Goal: Information Seeking & Learning: Learn about a topic

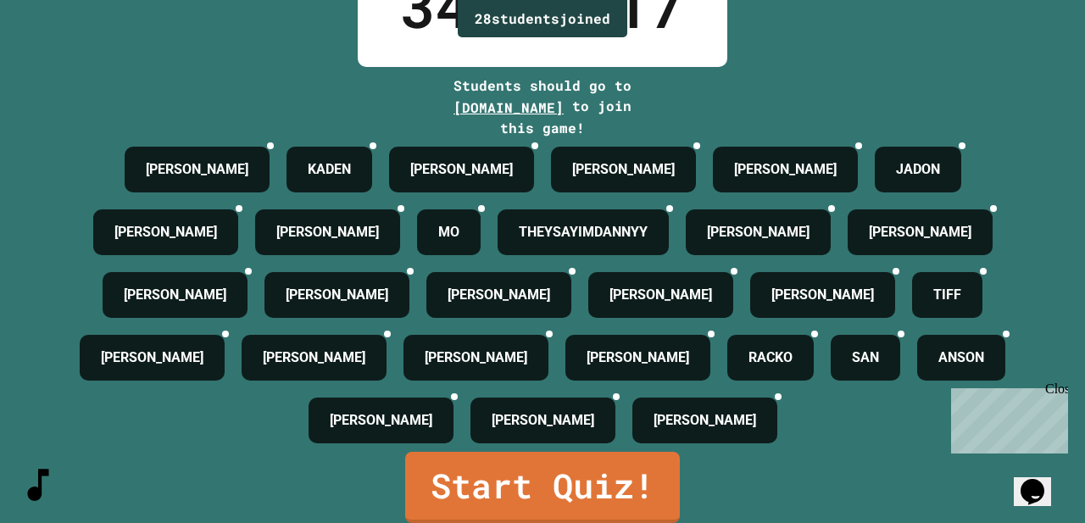
scroll to position [172, 0]
click at [1065, 388] on div "Close" at bounding box center [1056, 392] width 21 height 21
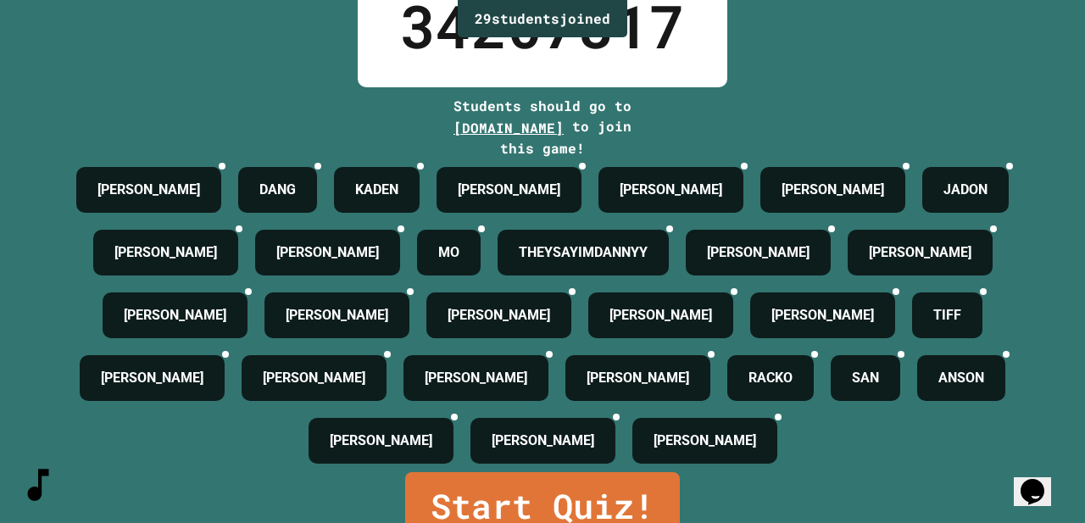
scroll to position [198, 0]
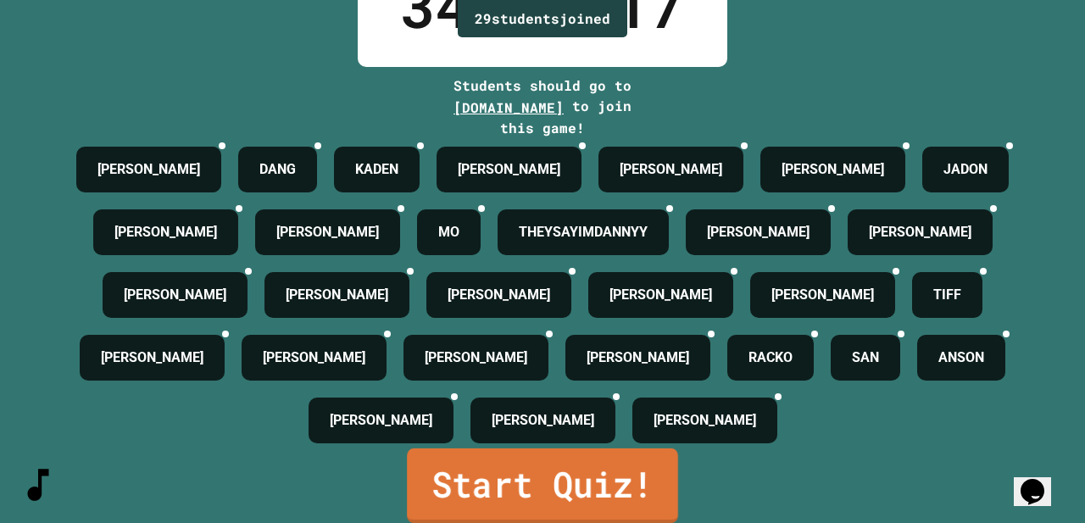
click at [536, 489] on link "Start Quiz!" at bounding box center [542, 486] width 271 height 75
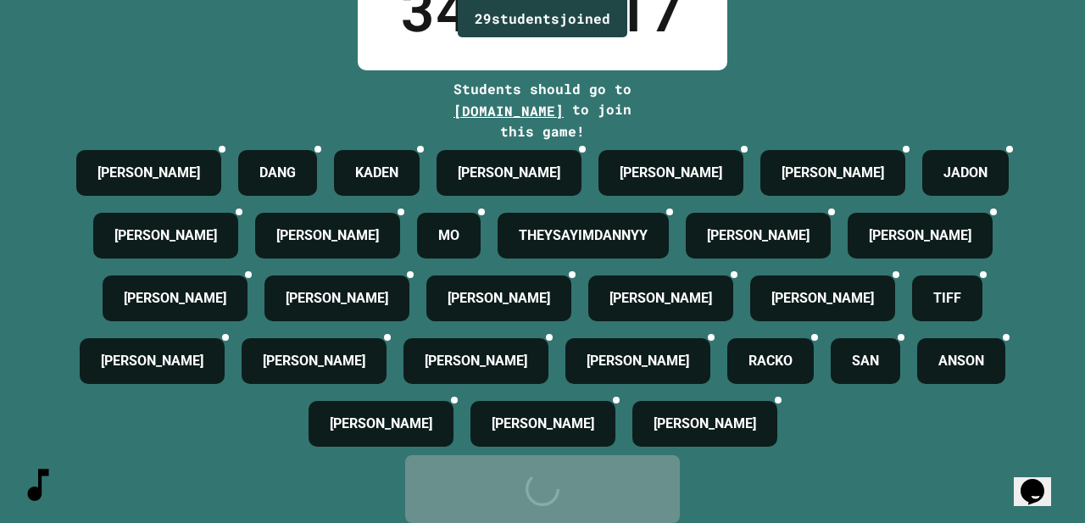
scroll to position [0, 0]
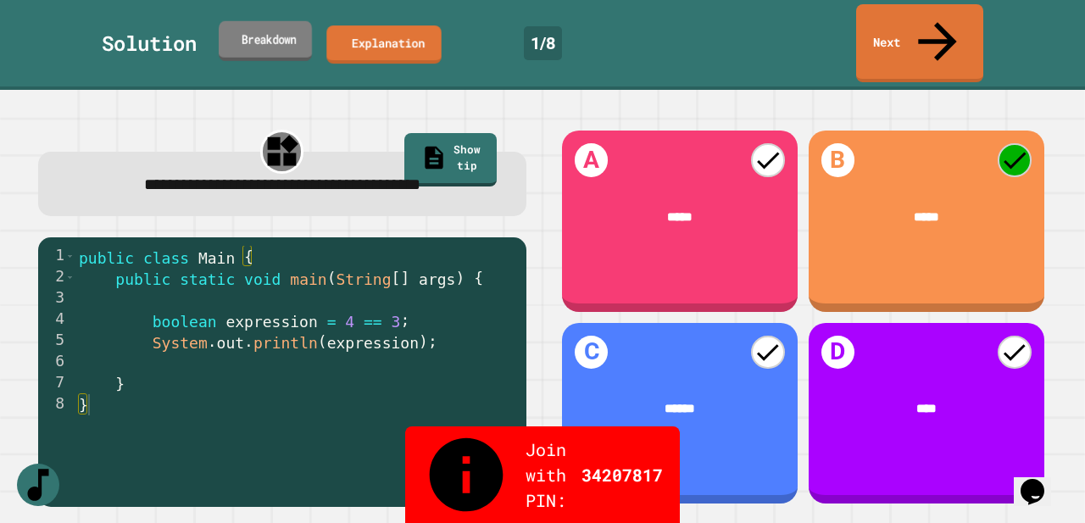
click at [291, 21] on link "Breakdown" at bounding box center [265, 40] width 93 height 40
click at [292, 22] on link "Breakdown" at bounding box center [265, 42] width 105 height 40
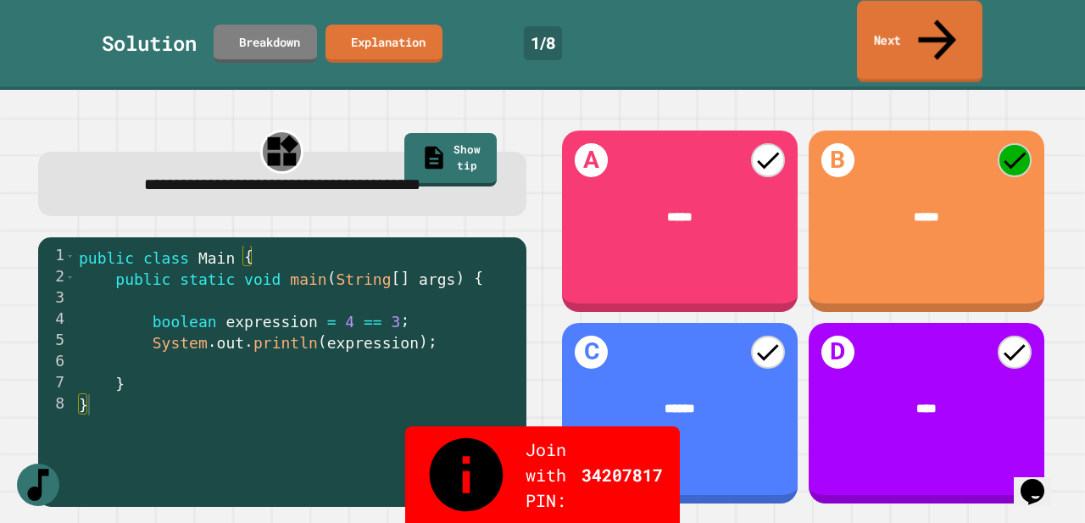
click at [949, 31] on link "Next" at bounding box center [920, 42] width 126 height 82
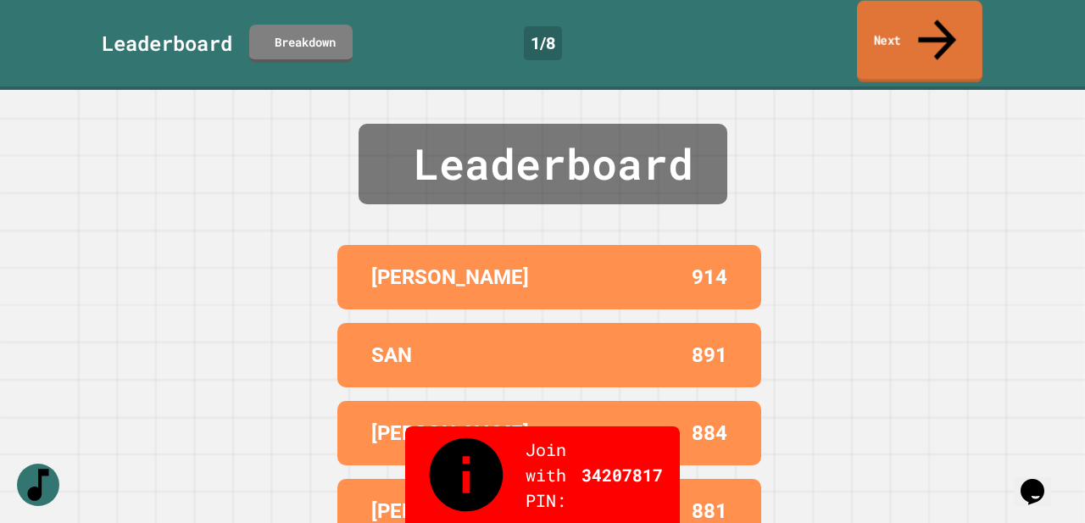
click at [946, 37] on link "Next" at bounding box center [920, 42] width 126 height 82
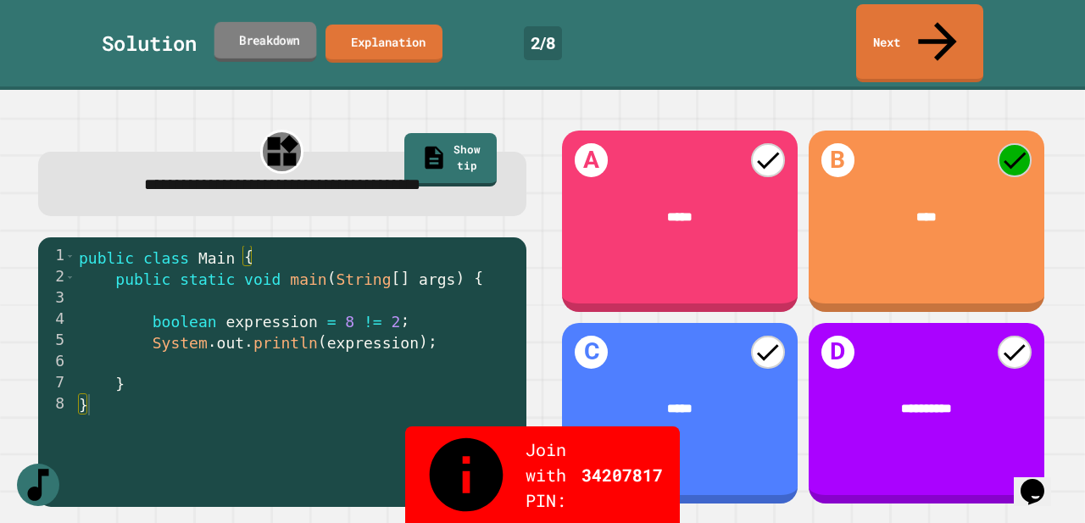
click at [277, 21] on link "Breakdown" at bounding box center [266, 41] width 103 height 40
drag, startPoint x: 360, startPoint y: 285, endPoint x: 379, endPoint y: 282, distance: 18.8
click at [379, 282] on div "public class Main { public static void main ( String [ ] args ) { boolean expre…" at bounding box center [296, 405] width 443 height 318
click at [494, 181] on div "**********" at bounding box center [282, 317] width 521 height 411
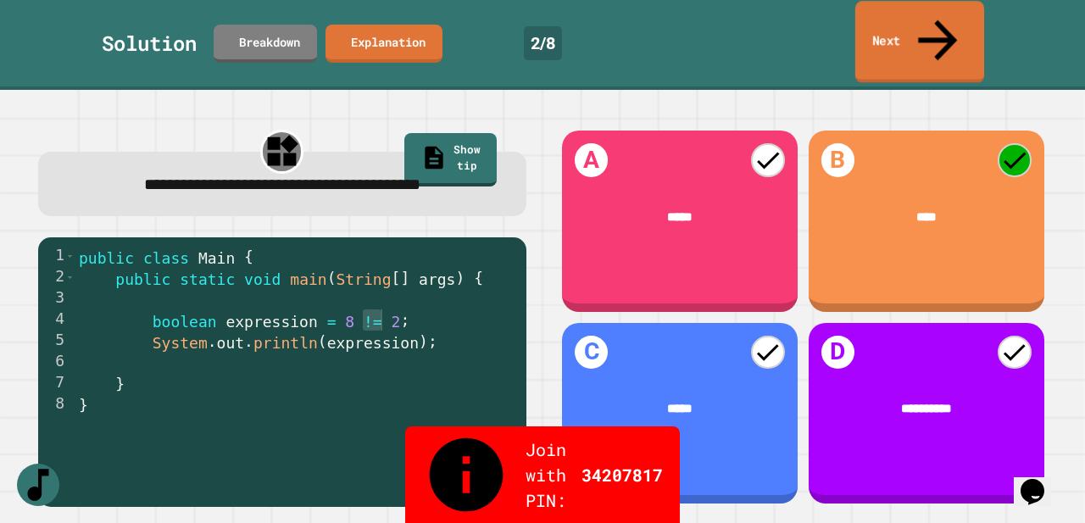
click at [912, 34] on link "Next" at bounding box center [920, 42] width 129 height 82
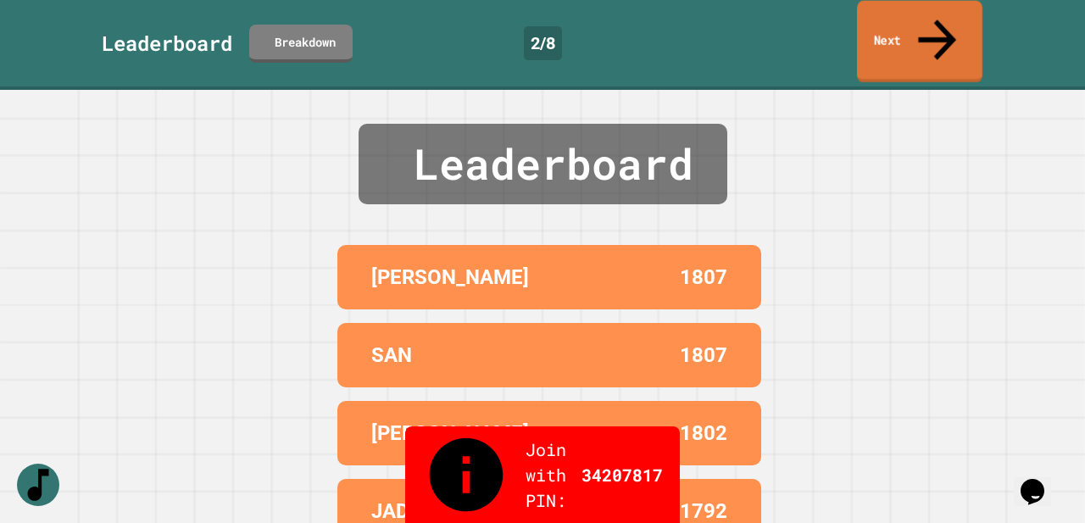
click at [912, 34] on link "Next" at bounding box center [920, 42] width 126 height 82
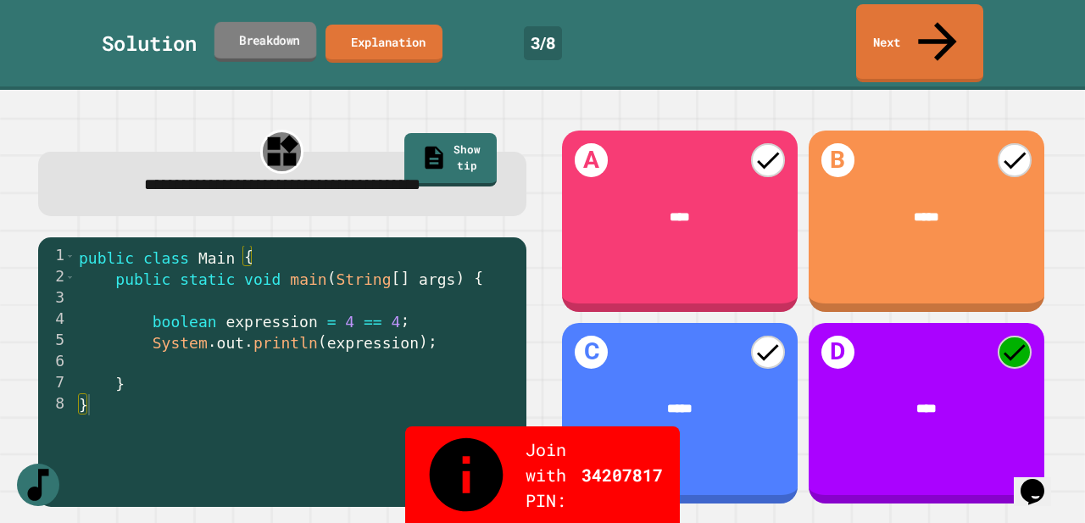
click at [275, 21] on link "Breakdown" at bounding box center [266, 41] width 102 height 40
click at [929, 32] on link "Next" at bounding box center [920, 42] width 126 height 82
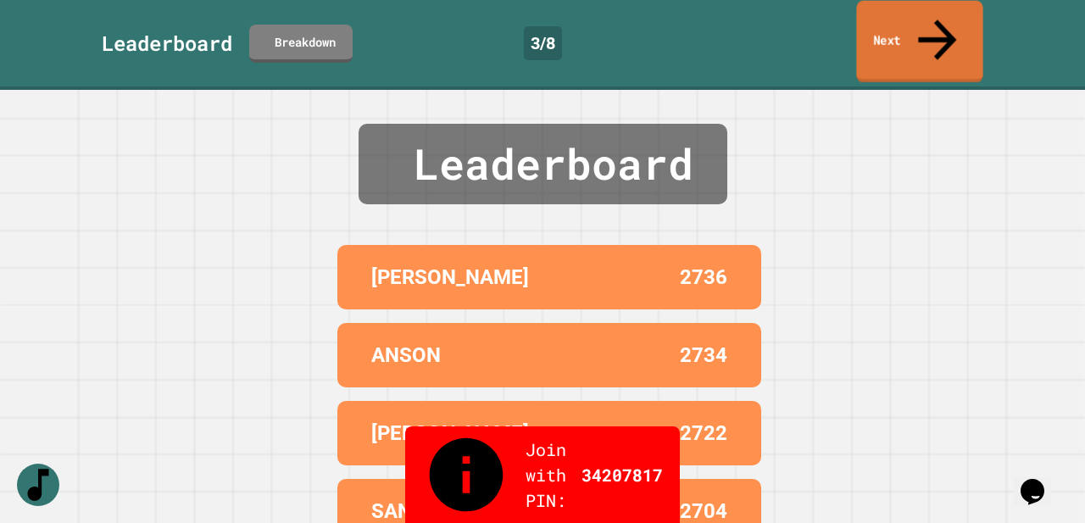
click at [924, 16] on link "Next" at bounding box center [920, 42] width 126 height 82
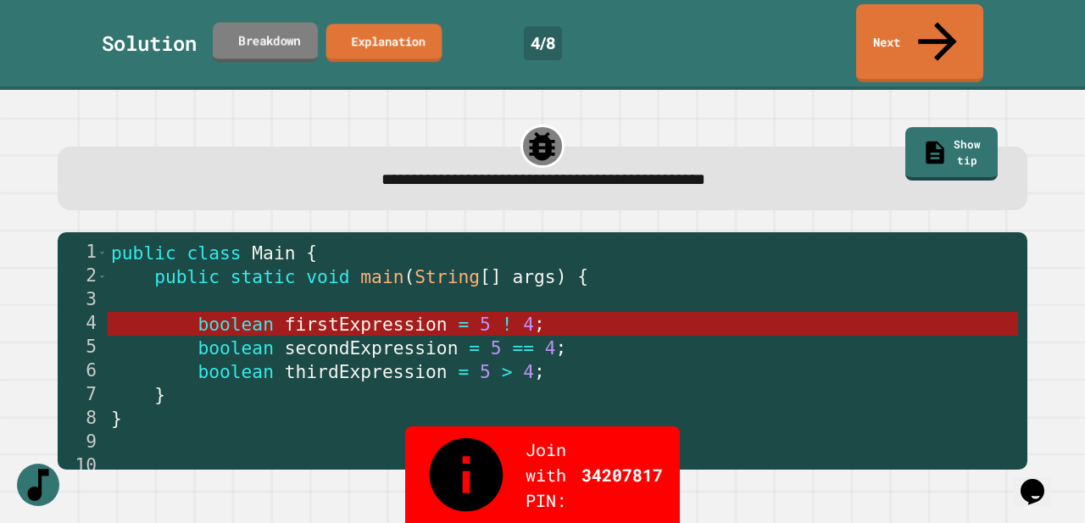
click at [297, 22] on link "Breakdown" at bounding box center [265, 42] width 105 height 40
click at [935, 20] on icon at bounding box center [936, 40] width 37 height 41
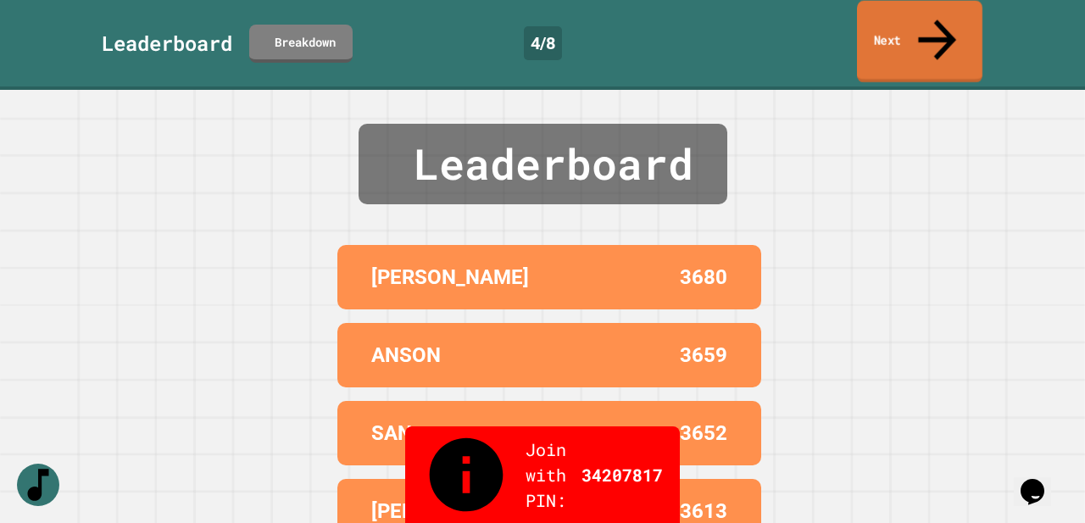
click at [935, 20] on icon at bounding box center [937, 40] width 38 height 41
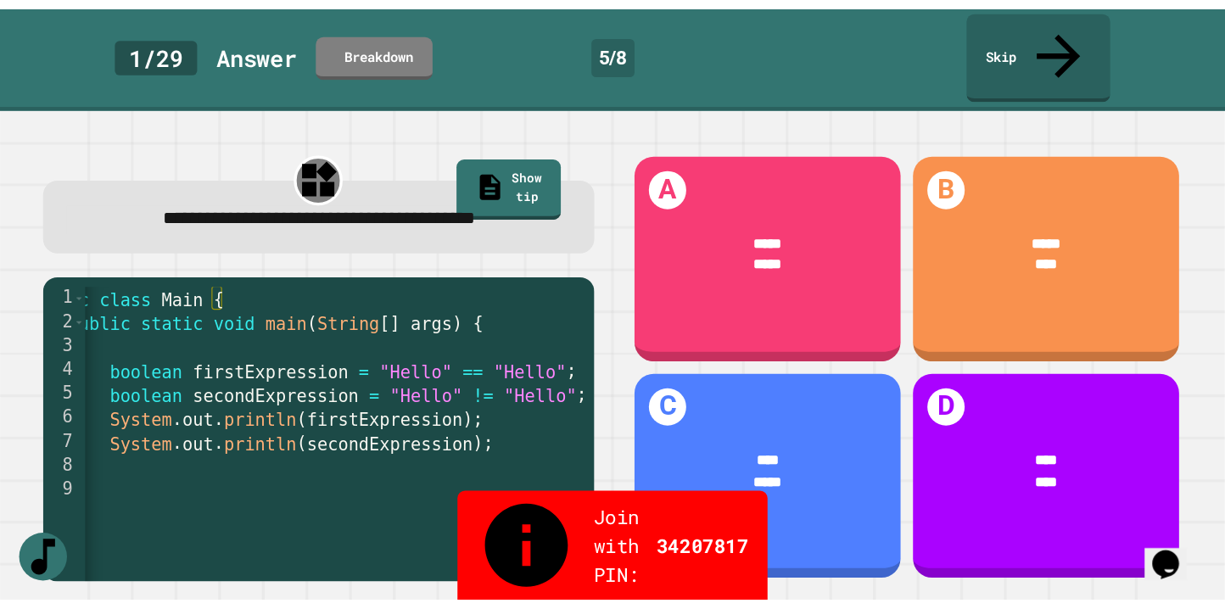
scroll to position [0, 53]
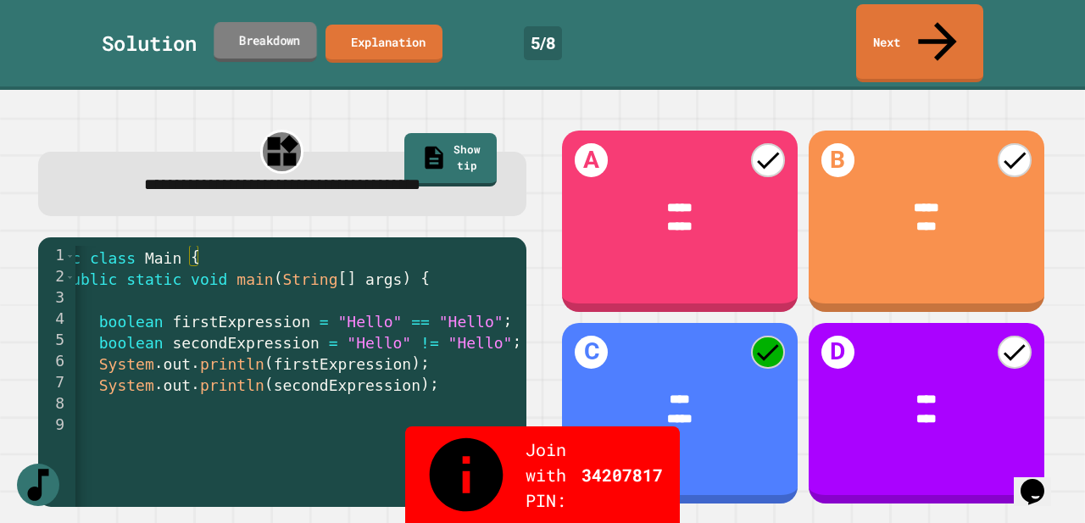
click at [271, 26] on link "Breakdown" at bounding box center [265, 42] width 103 height 40
click at [918, 16] on link "Next" at bounding box center [920, 42] width 126 height 82
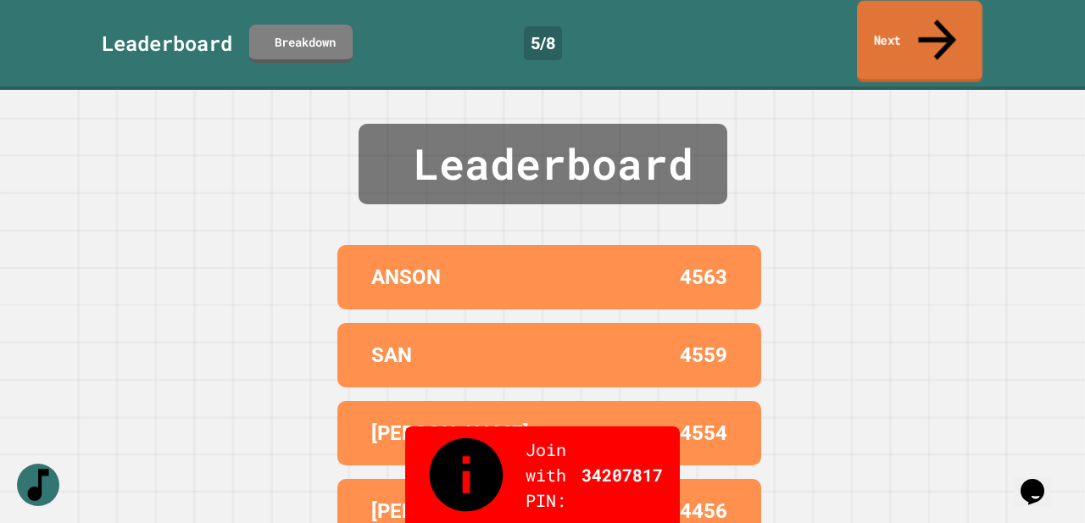
click at [910, 24] on link "Next" at bounding box center [920, 42] width 126 height 82
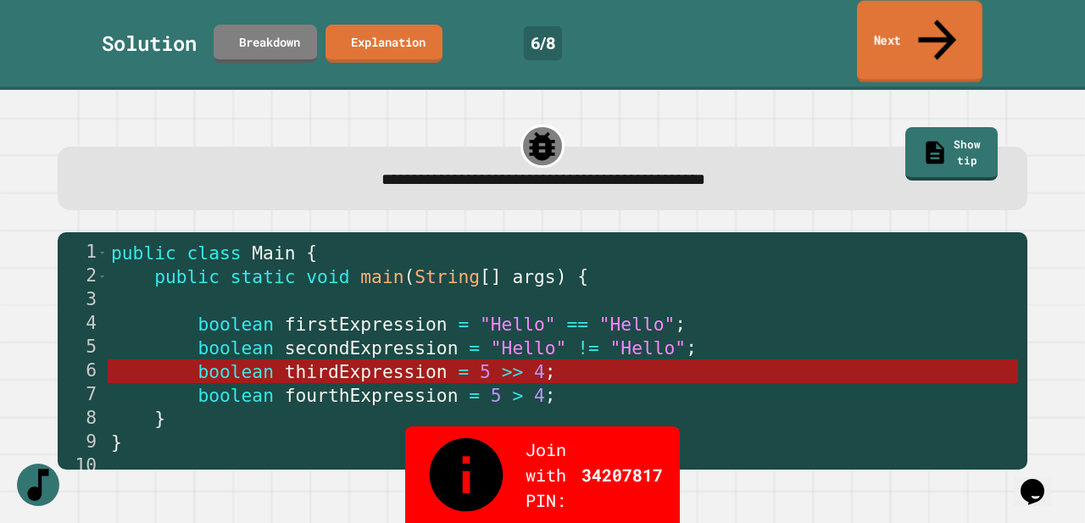
click at [910, 24] on link "Next" at bounding box center [920, 42] width 126 height 82
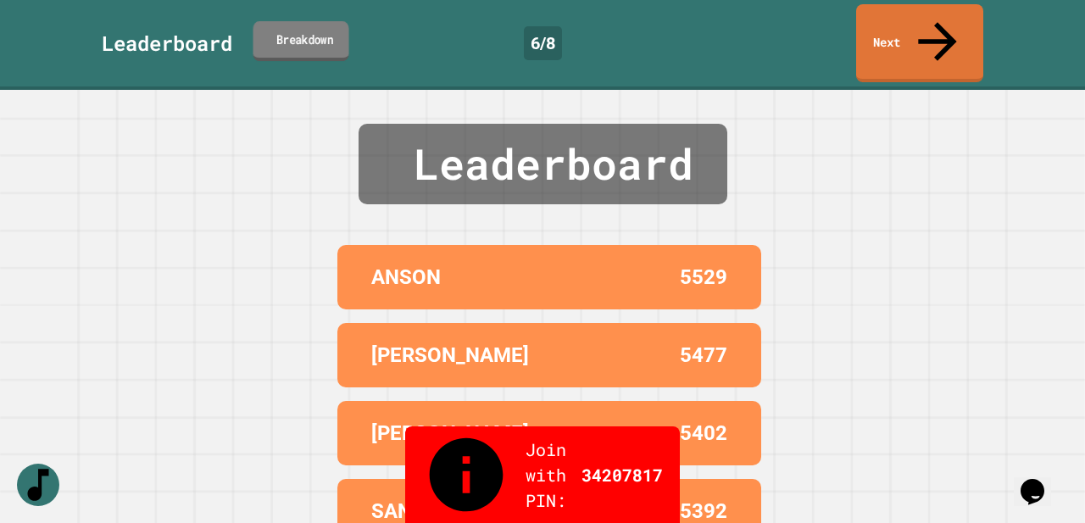
click at [310, 29] on link "Breakdown" at bounding box center [302, 41] width 96 height 40
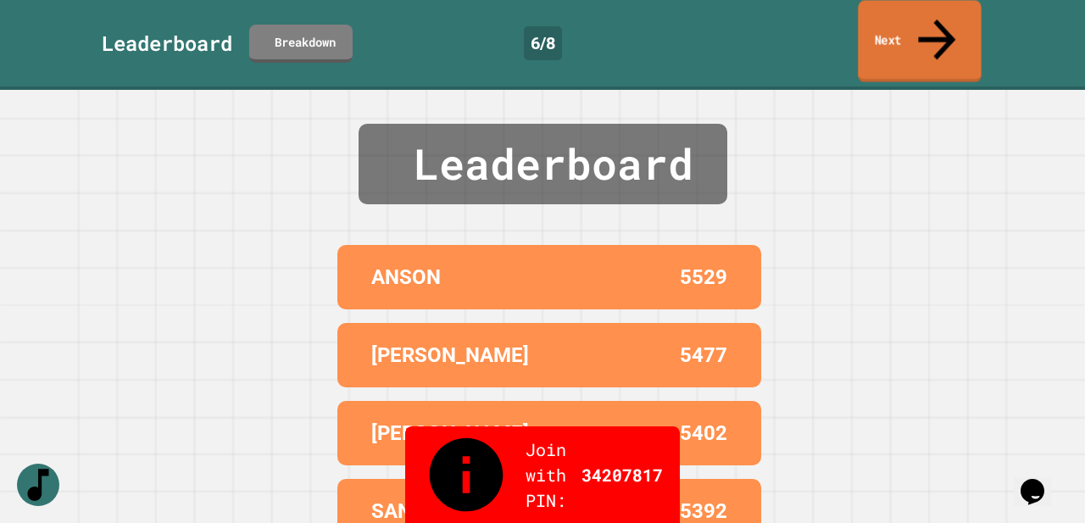
click at [904, 30] on link "Next" at bounding box center [919, 41] width 123 height 82
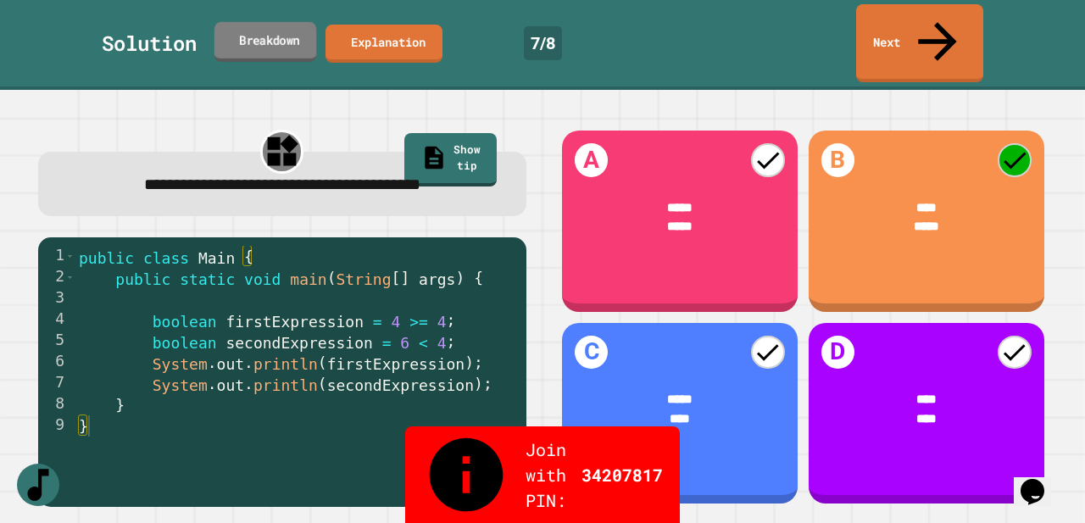
click at [280, 31] on link "Breakdown" at bounding box center [266, 41] width 102 height 40
click at [266, 24] on link "Breakdown" at bounding box center [265, 42] width 104 height 40
click at [948, 24] on link "Next" at bounding box center [920, 42] width 126 height 82
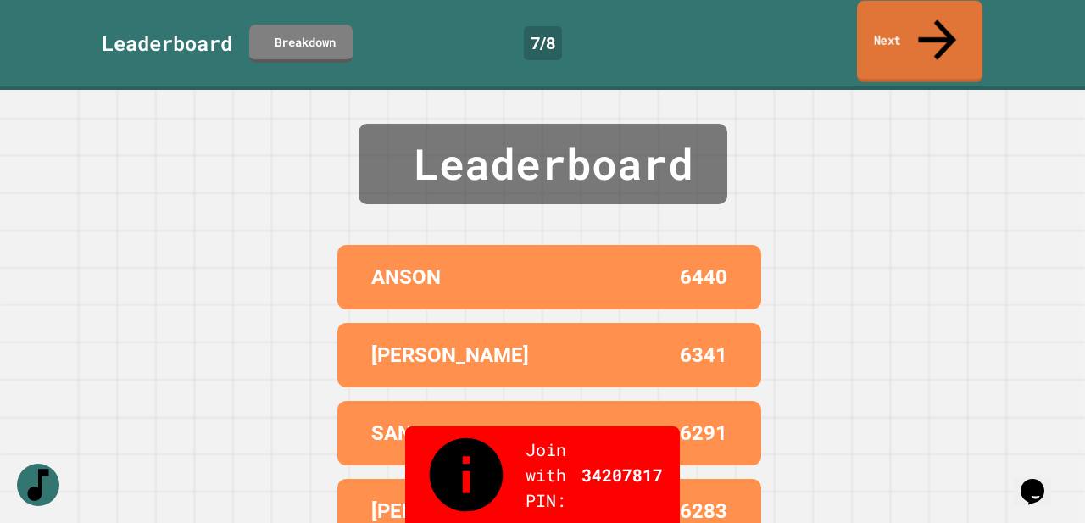
click at [936, 25] on icon at bounding box center [937, 39] width 57 height 60
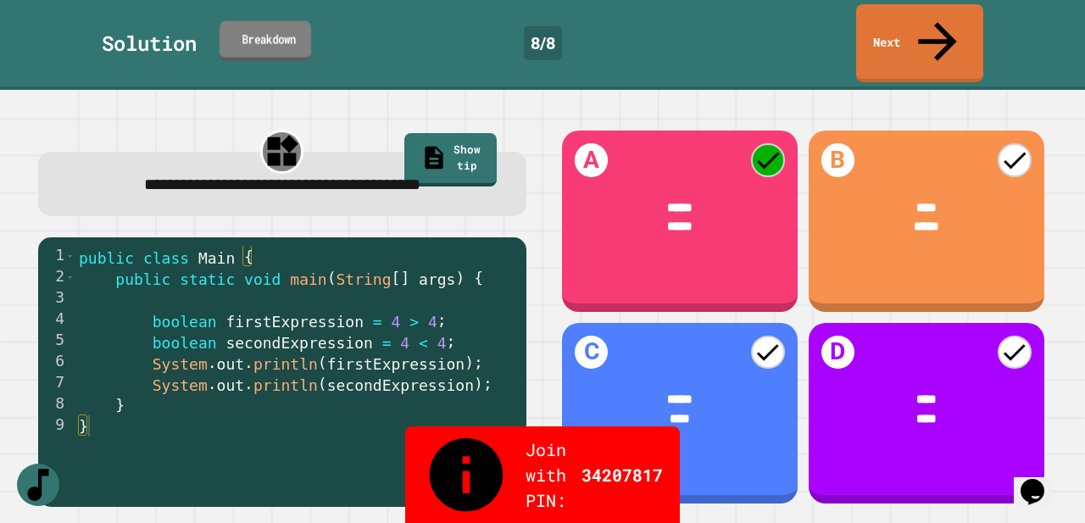
click at [235, 39] on icon at bounding box center [235, 39] width 0 height 0
click at [262, 22] on link "Breakdown" at bounding box center [265, 40] width 89 height 40
click at [908, 20] on link "Next" at bounding box center [920, 42] width 126 height 82
